Goal: Find specific page/section: Find specific page/section

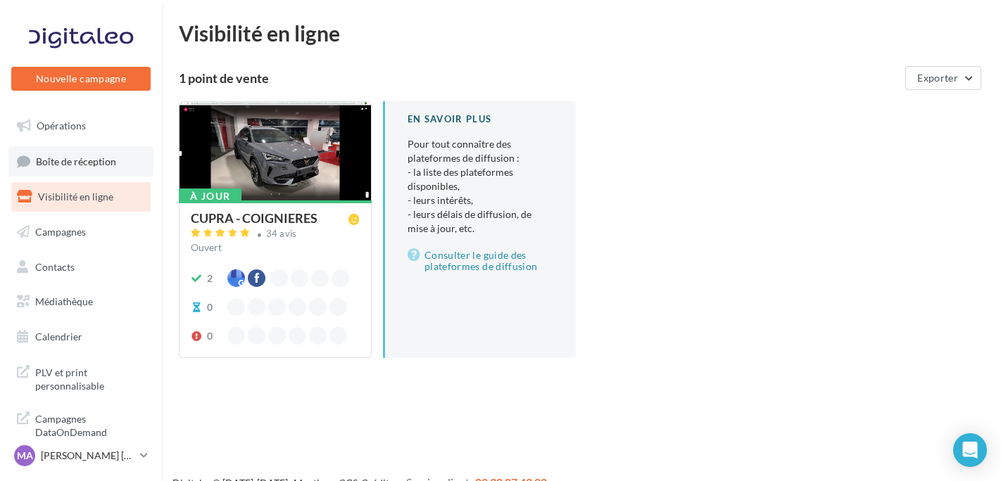
click at [39, 163] on span "Boîte de réception" at bounding box center [76, 161] width 80 height 12
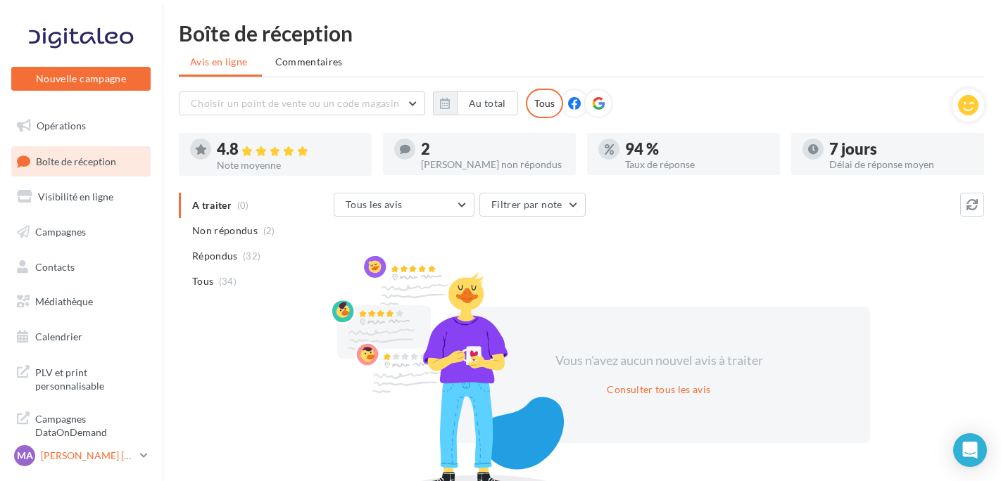
click at [100, 452] on p "[PERSON_NAME] [PERSON_NAME]" at bounding box center [88, 456] width 94 height 14
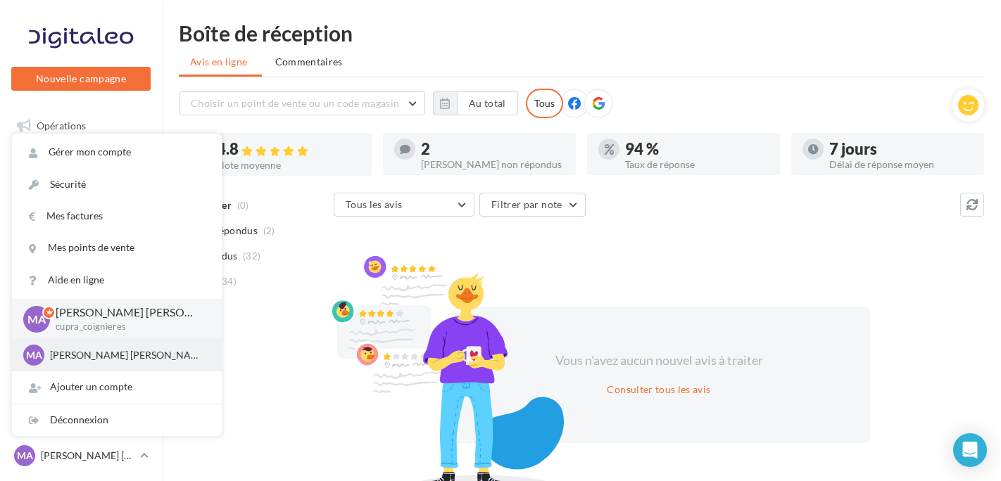
drag, startPoint x: 100, startPoint y: 452, endPoint x: 82, endPoint y: 346, distance: 107.7
click at [82, 346] on div "MA [PERSON_NAME] [PERSON_NAME] SEAT-COIGNIERES" at bounding box center [116, 355] width 187 height 21
